Goal: Information Seeking & Learning: Learn about a topic

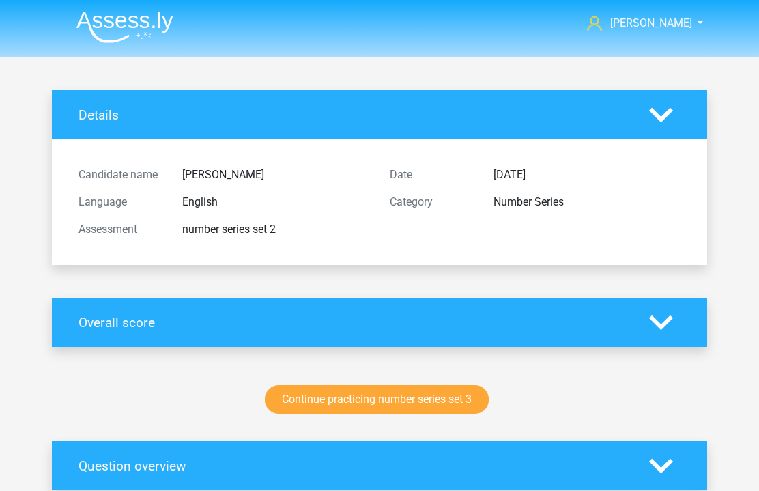
click at [138, 37] on img at bounding box center [124, 27] width 97 height 32
click at [132, 18] on img at bounding box center [124, 27] width 97 height 32
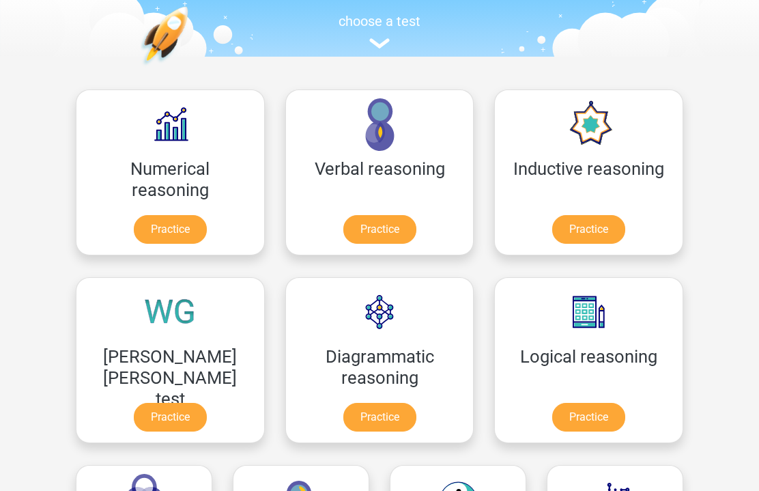
scroll to position [238, 0]
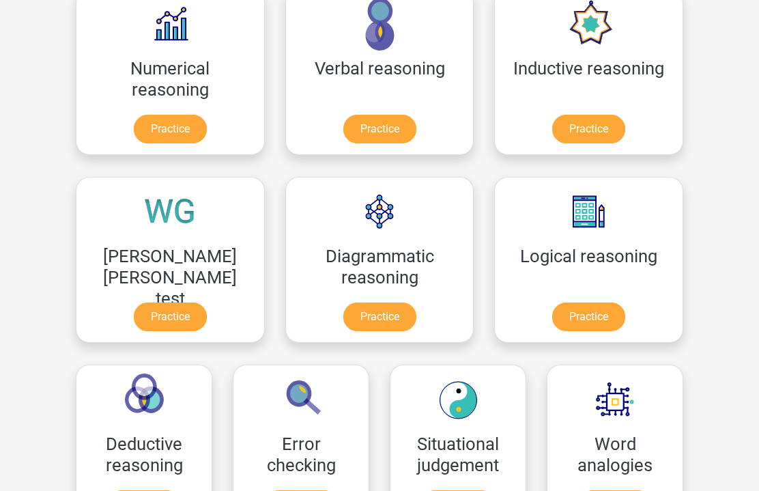
click at [343, 311] on link "Practice" at bounding box center [379, 317] width 73 height 29
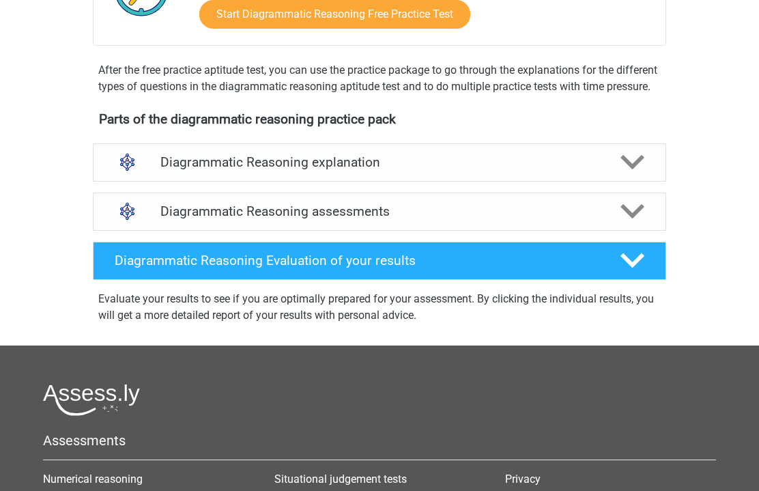
click at [548, 162] on div "Diagrammatic Reasoning explanation" at bounding box center [379, 163] width 573 height 38
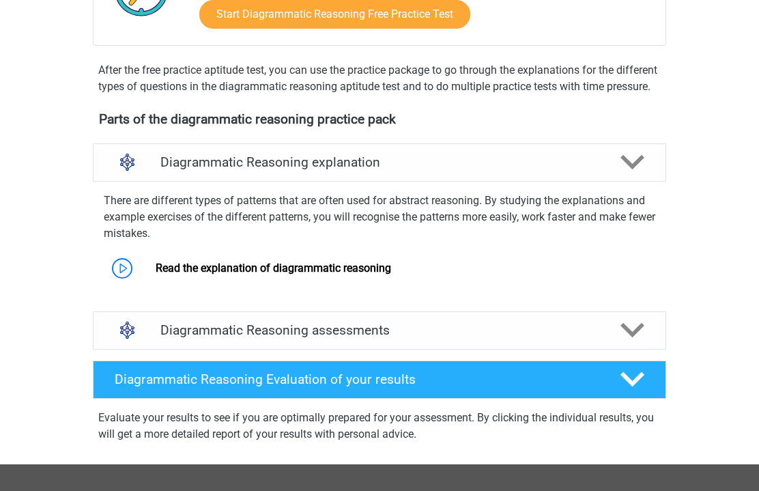
scroll to position [417, 0]
click at [475, 338] on h4 "Diagrammatic Reasoning assessments" at bounding box center [379, 330] width 438 height 16
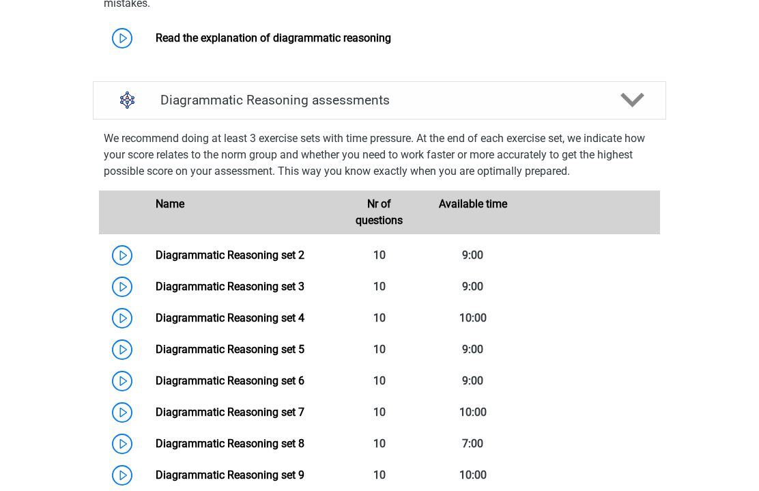
scroll to position [647, 0]
click at [156, 261] on link "Diagrammatic Reasoning set 2" at bounding box center [230, 255] width 149 height 13
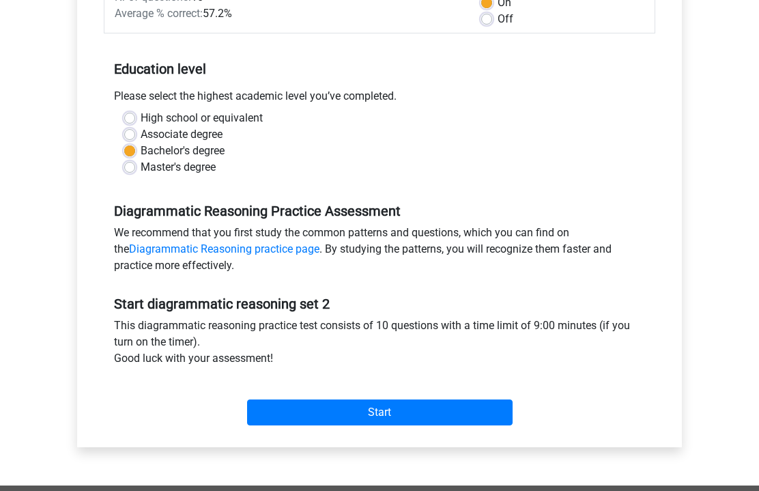
scroll to position [233, 0]
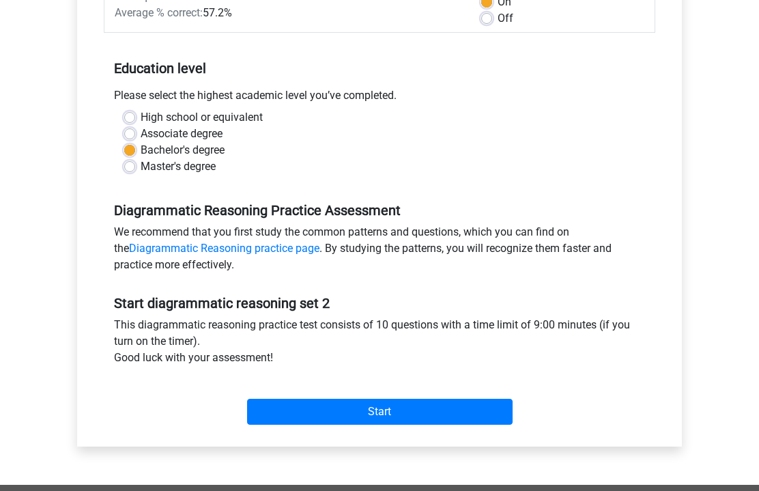
click at [417, 403] on input "Start" at bounding box center [380, 412] width 266 height 26
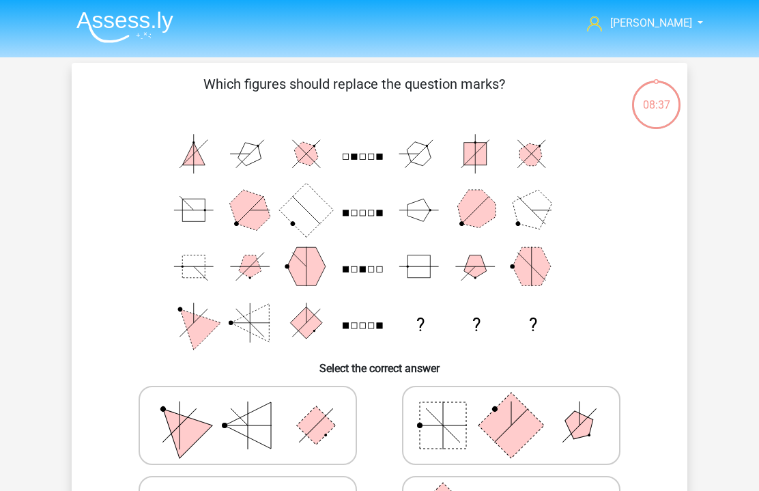
click at [161, 22] on img at bounding box center [124, 27] width 97 height 32
